Goal: Task Accomplishment & Management: Manage account settings

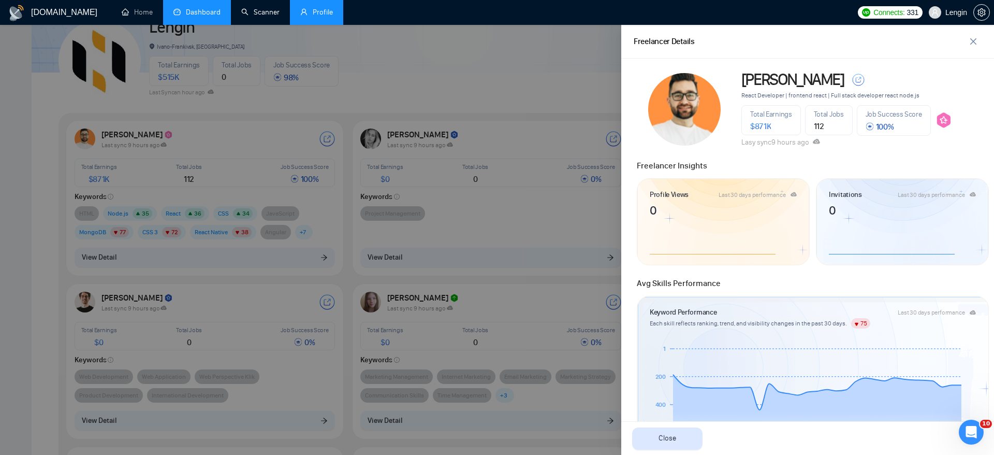
scroll to position [373, 0]
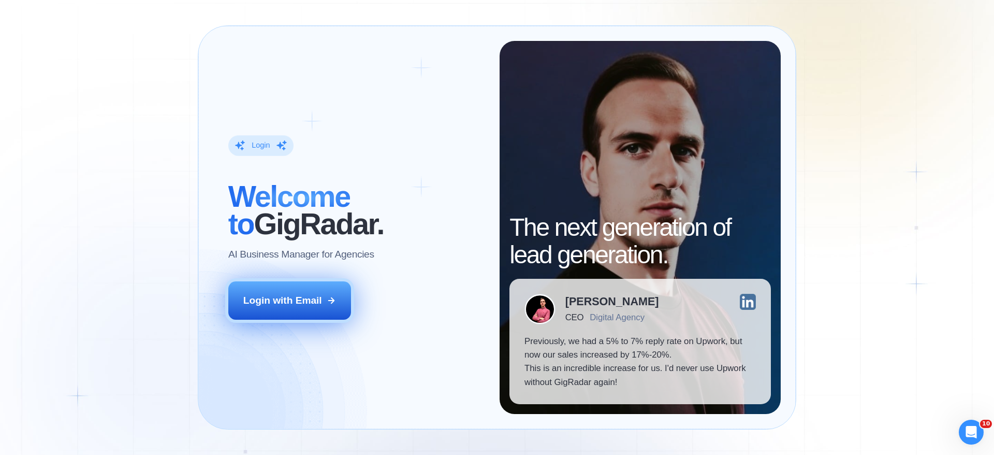
click at [274, 302] on div "Login with Email" at bounding box center [282, 300] width 79 height 13
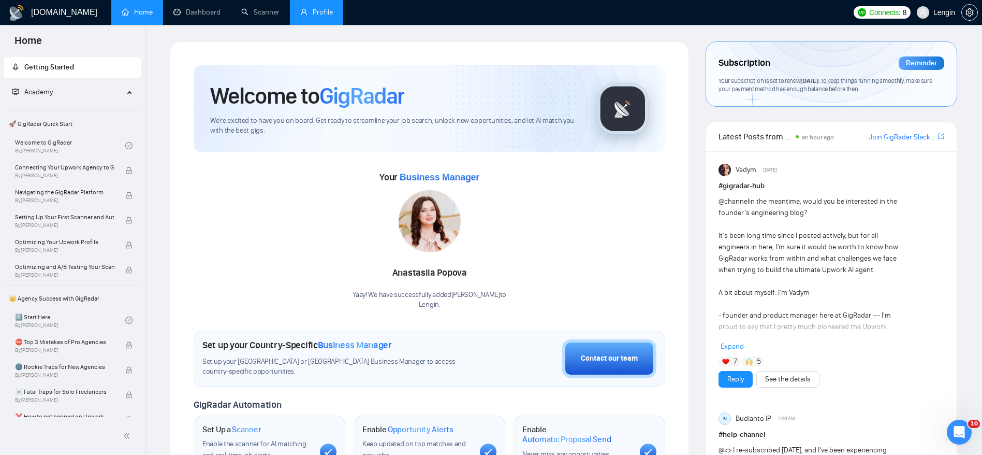
click at [323, 8] on link "Profile" at bounding box center [316, 12] width 33 height 9
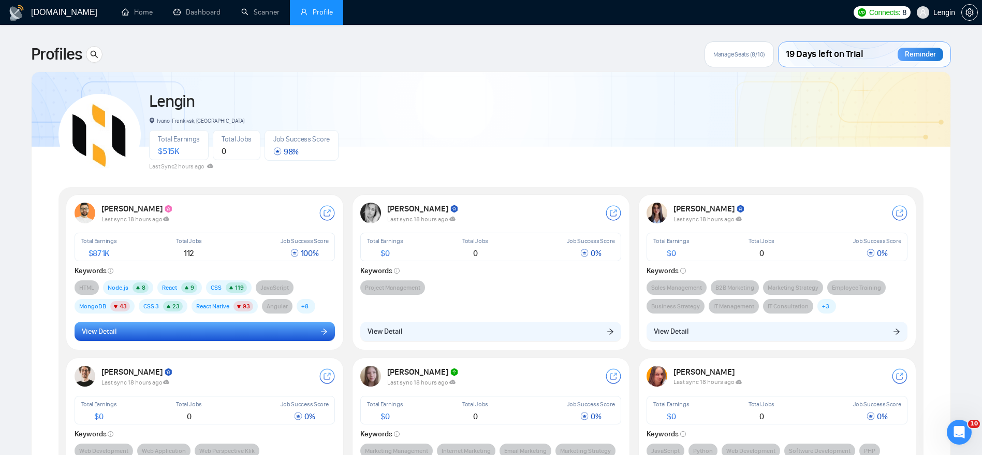
click at [292, 326] on button "View Detail" at bounding box center [205, 332] width 261 height 20
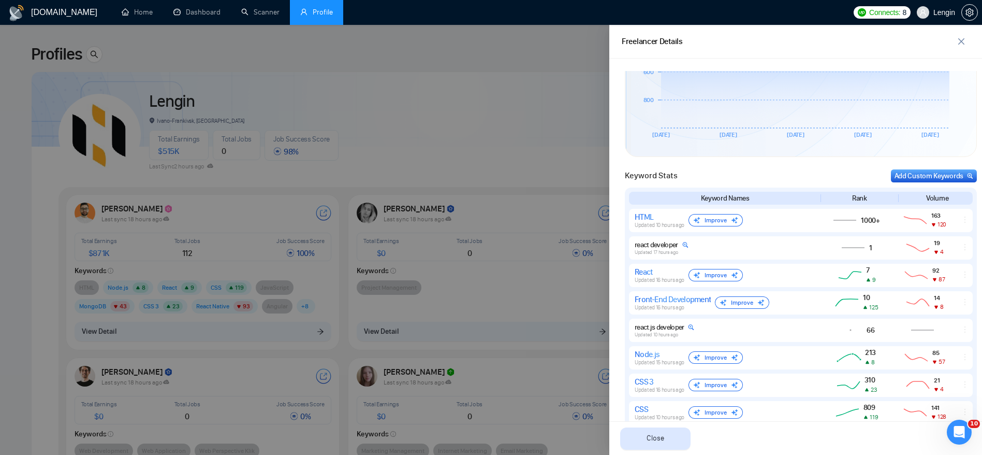
scroll to position [361, 0]
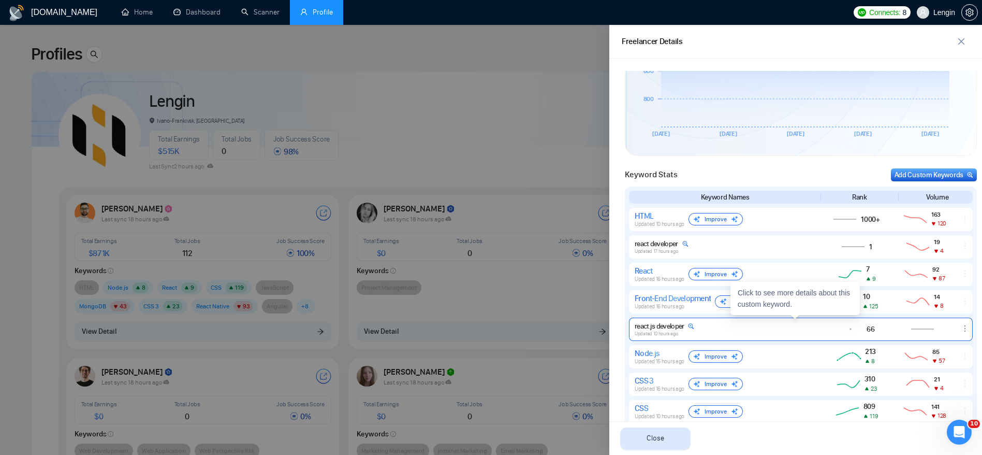
click at [911, 329] on icon at bounding box center [922, 329] width 23 height 0
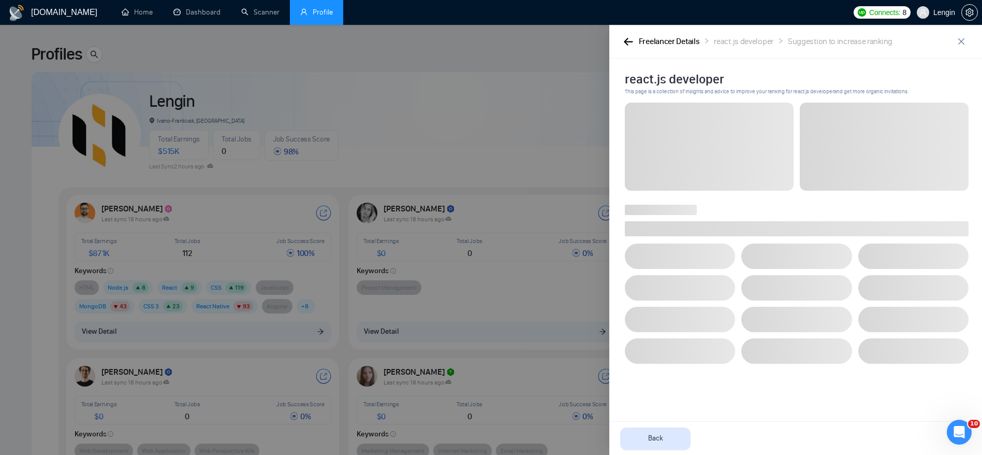
scroll to position [0, 0]
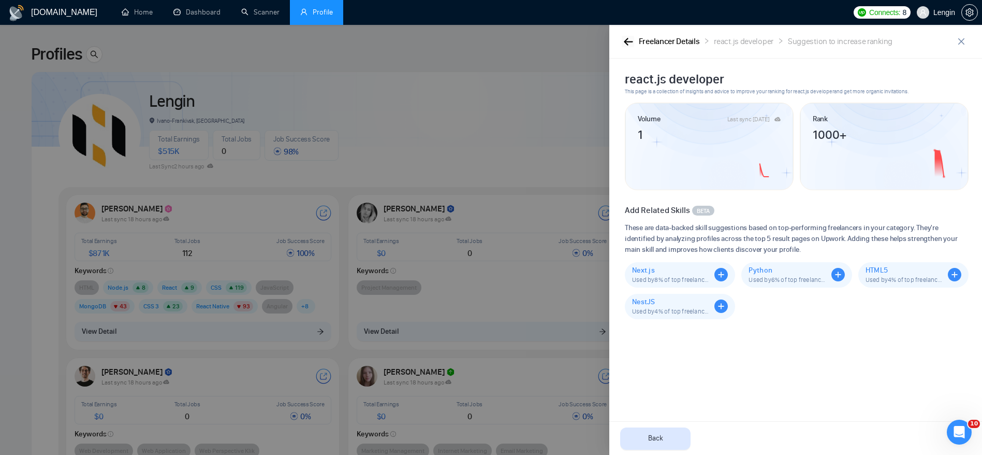
click at [626, 46] on button "button" at bounding box center [628, 41] width 12 height 11
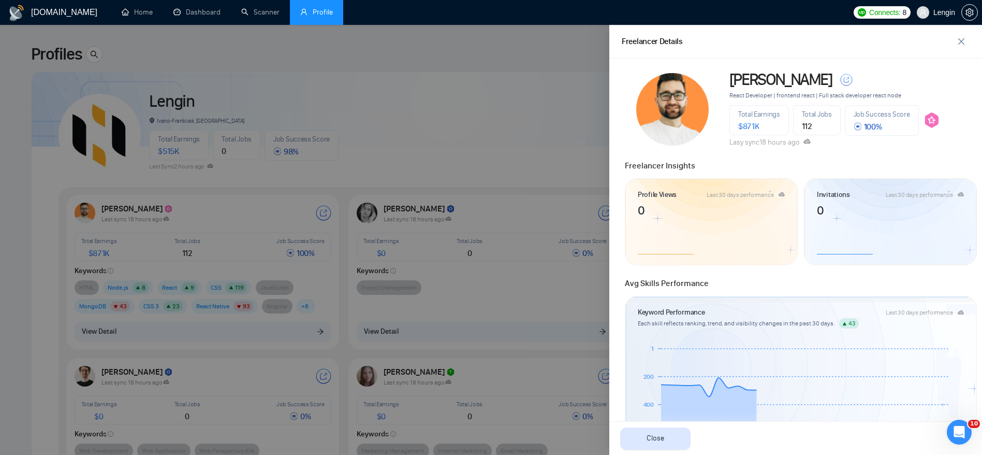
click at [555, 73] on div at bounding box center [491, 240] width 982 height 430
